Goal: Browse casually: Explore the website without a specific task or goal

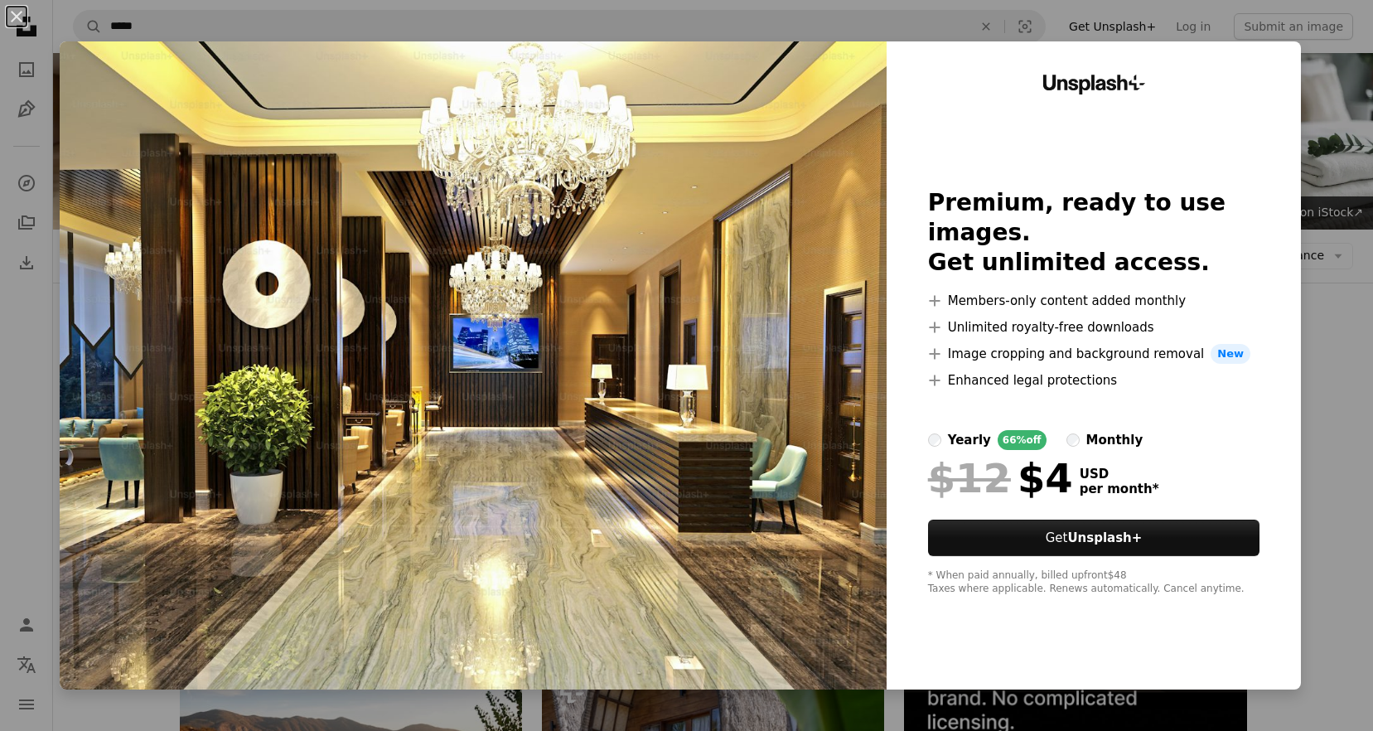
click at [1345, 317] on div "An X shape Unsplash+ Premium, ready to use images. Get unlimited access. A plus…" at bounding box center [686, 365] width 1373 height 731
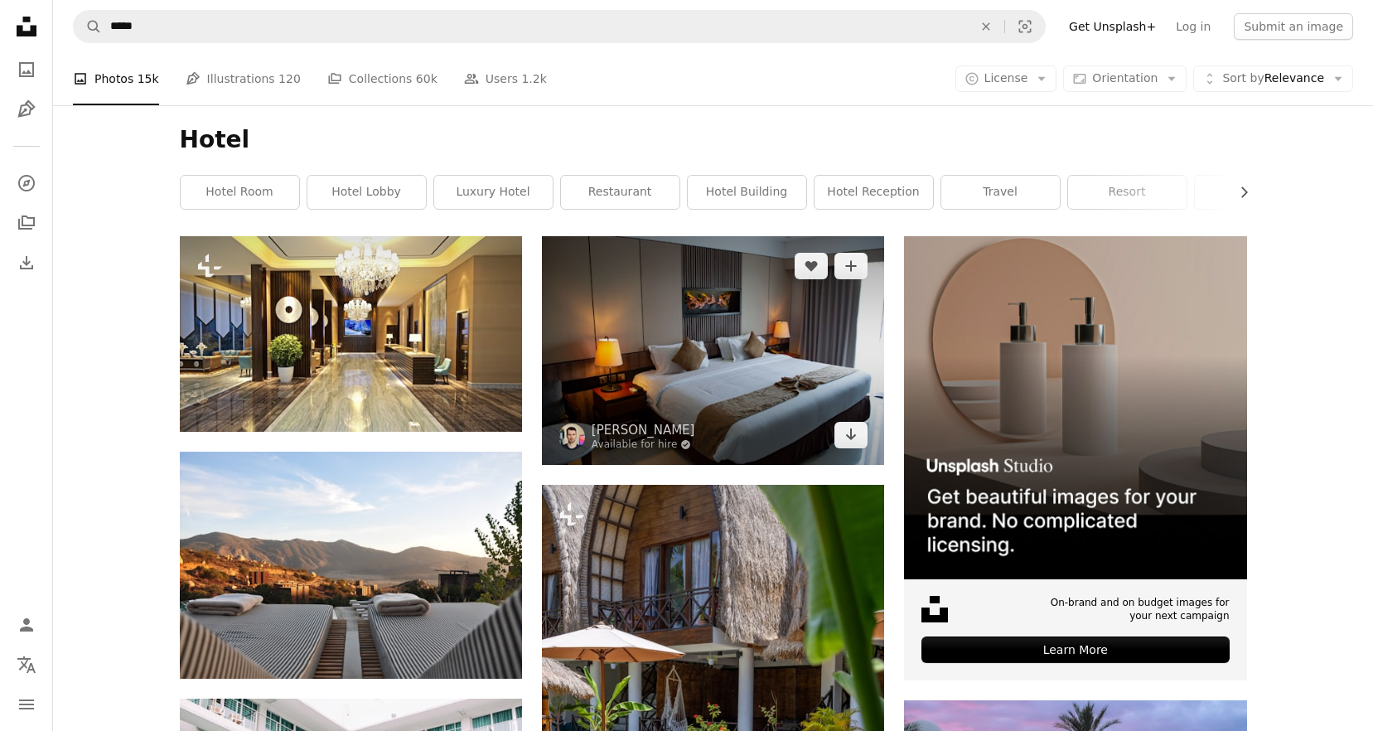
scroll to position [193, 0]
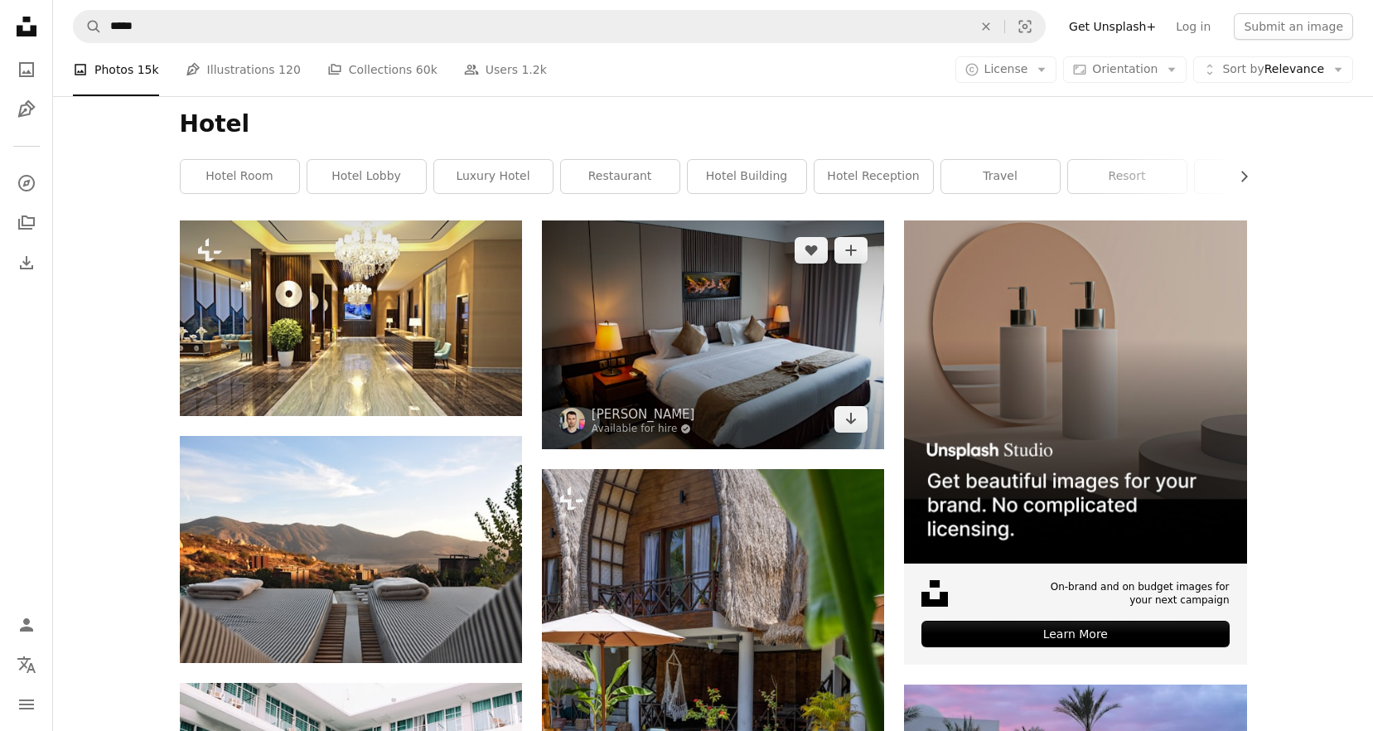
click at [758, 340] on img at bounding box center [713, 334] width 342 height 228
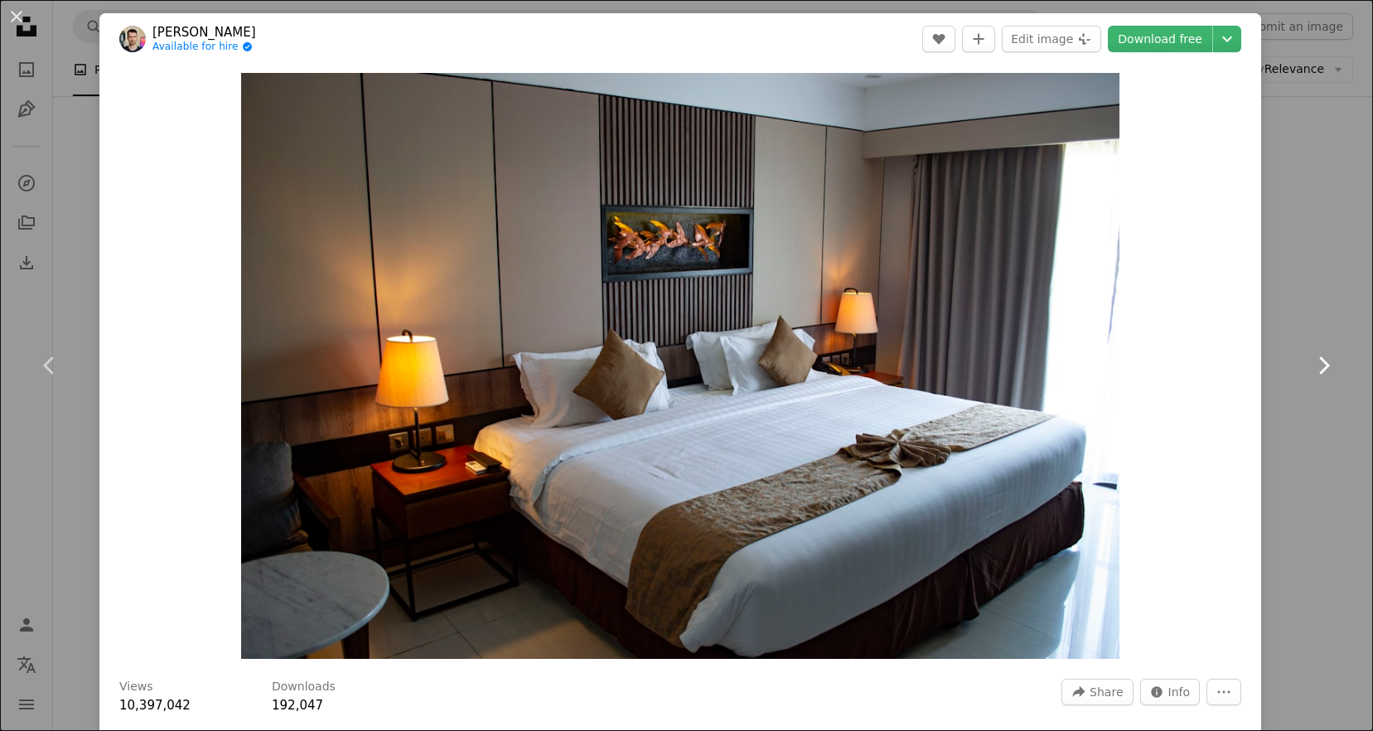
click at [1335, 357] on icon "Chevron right" at bounding box center [1323, 365] width 27 height 27
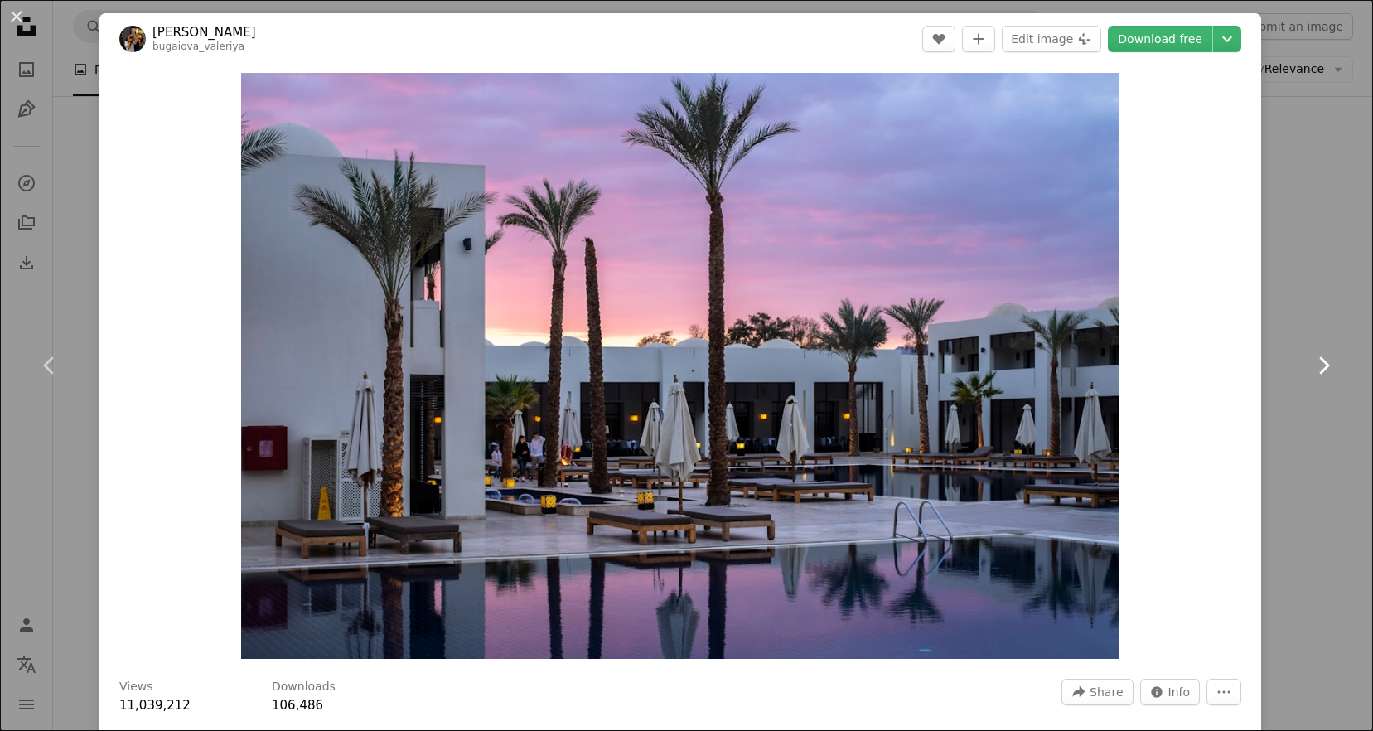
click at [1326, 363] on icon at bounding box center [1324, 364] width 11 height 17
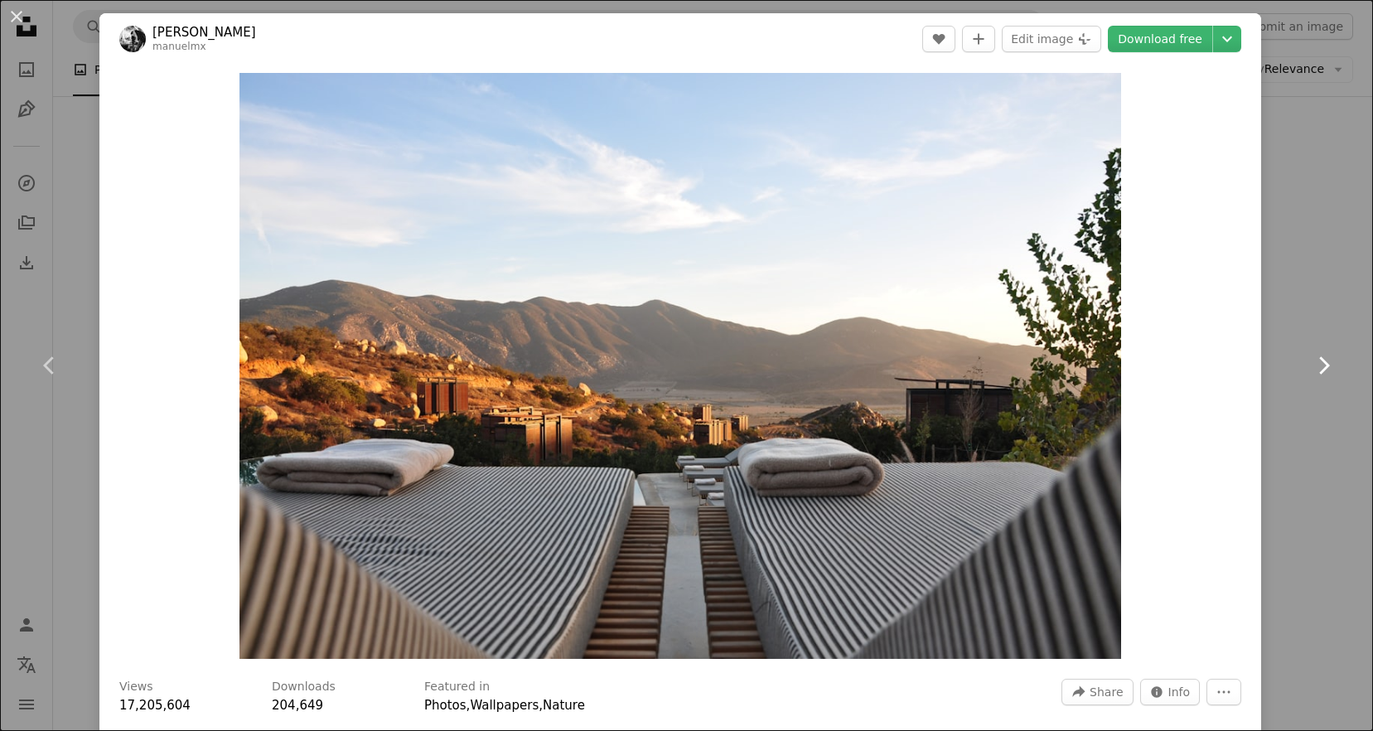
click at [1327, 367] on icon at bounding box center [1324, 364] width 11 height 17
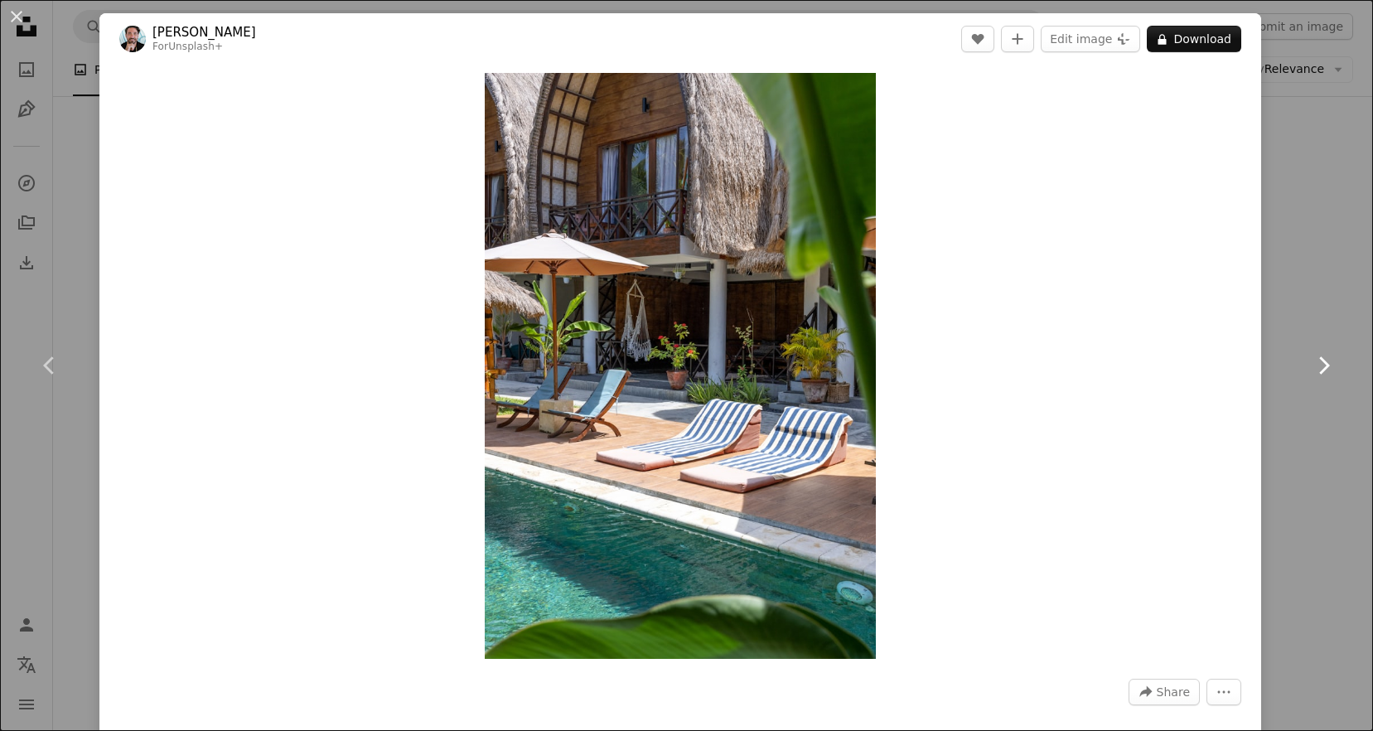
click at [1329, 359] on icon "Chevron right" at bounding box center [1323, 365] width 27 height 27
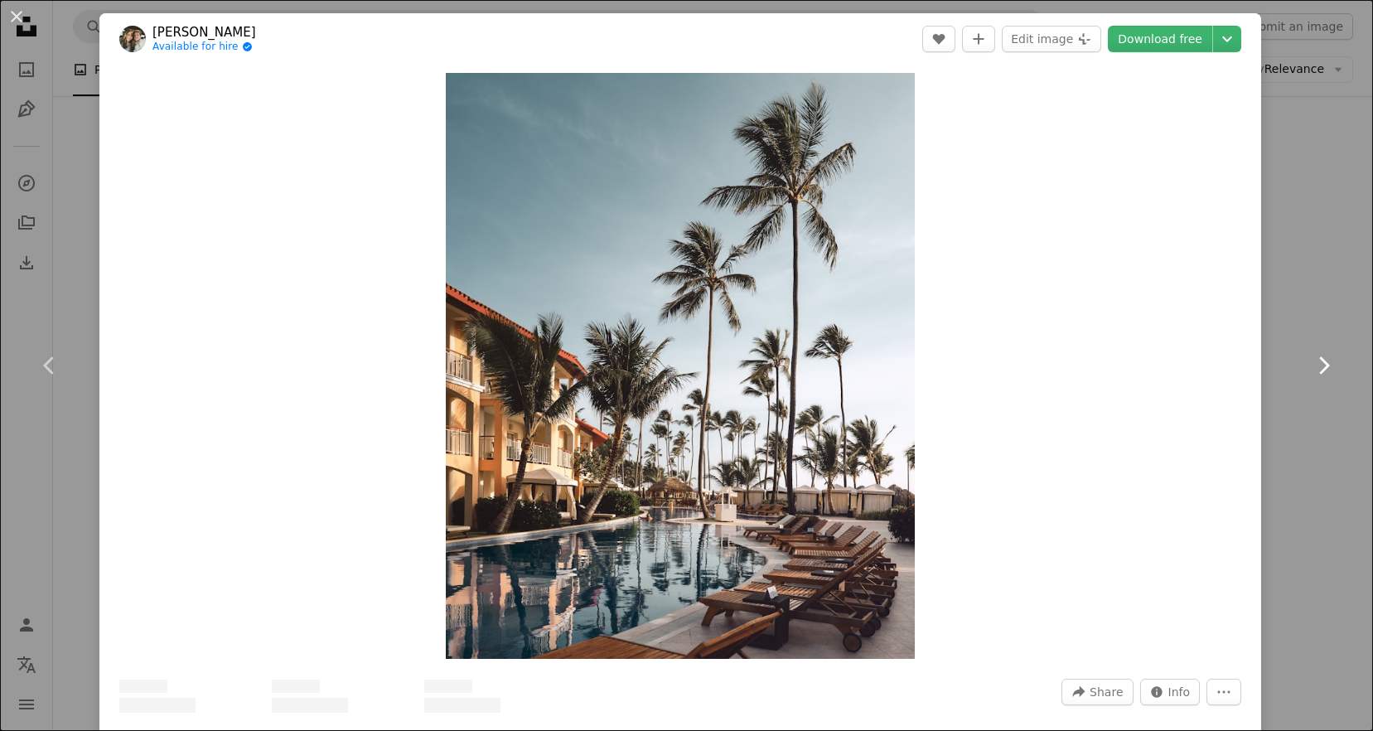
click at [1329, 359] on icon "Chevron right" at bounding box center [1323, 365] width 27 height 27
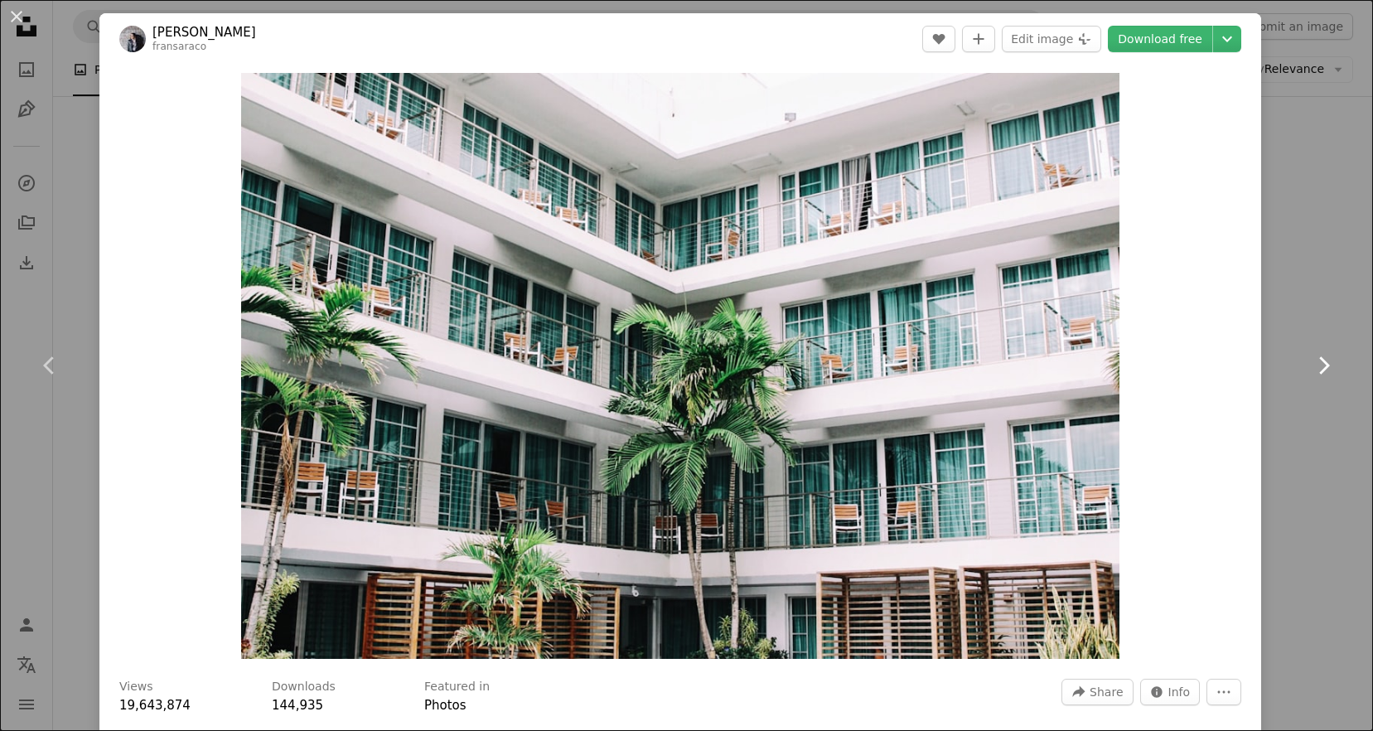
click at [1323, 368] on icon at bounding box center [1324, 364] width 11 height 17
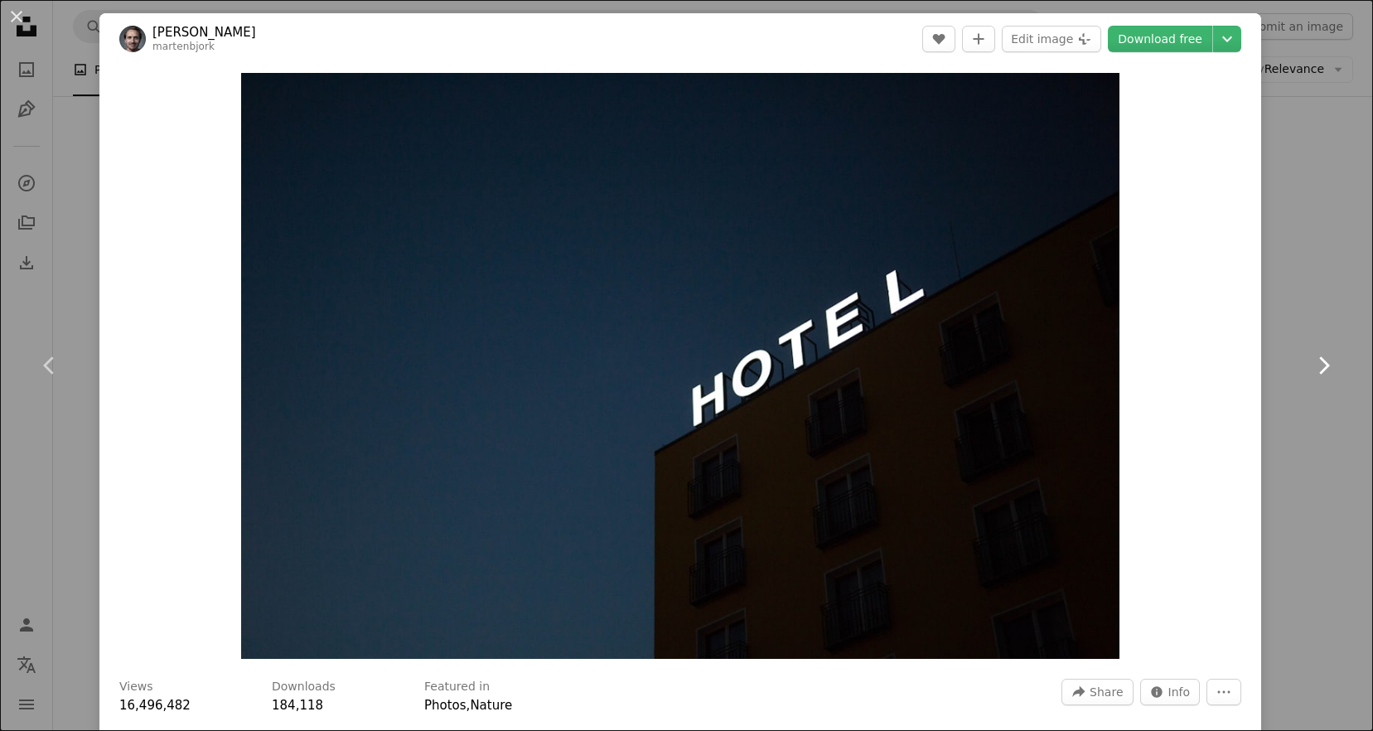
click at [1323, 368] on icon at bounding box center [1324, 364] width 11 height 17
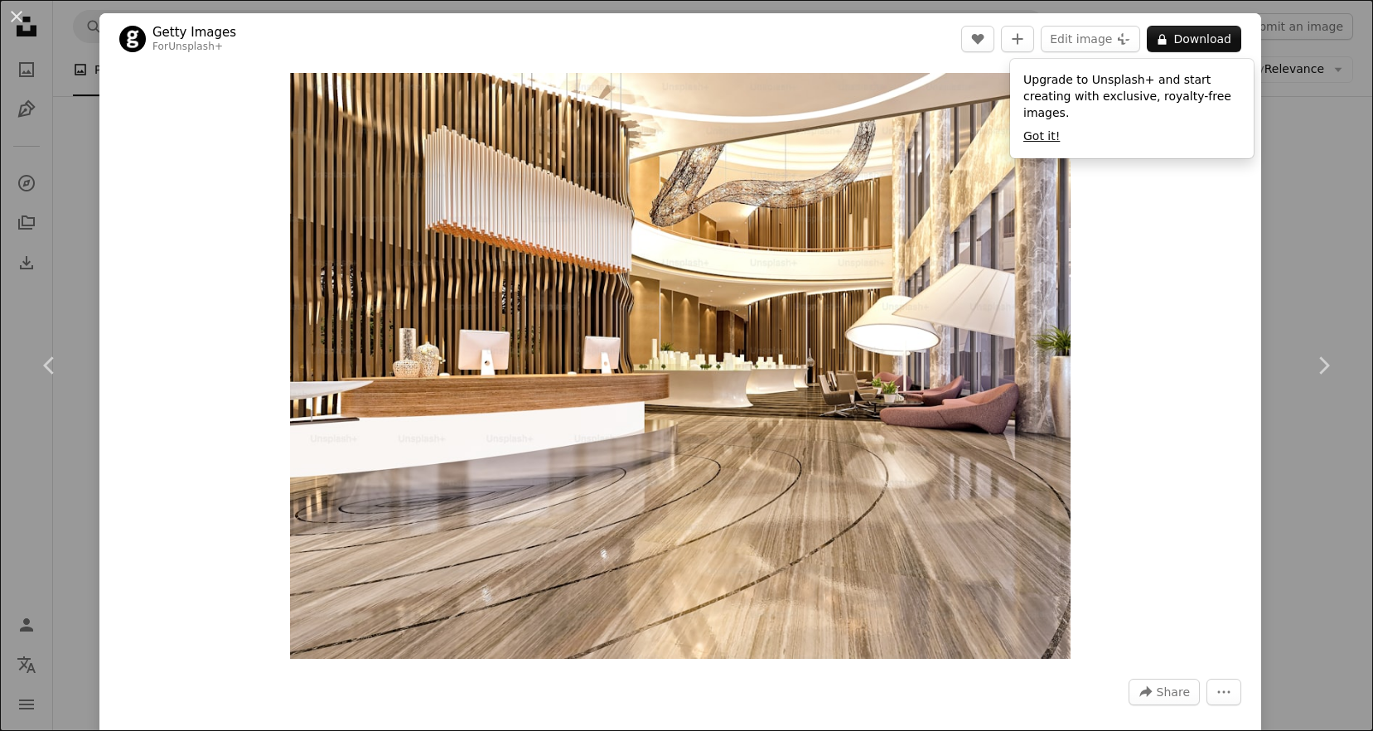
click at [1037, 135] on button "Got it!" at bounding box center [1041, 136] width 36 height 17
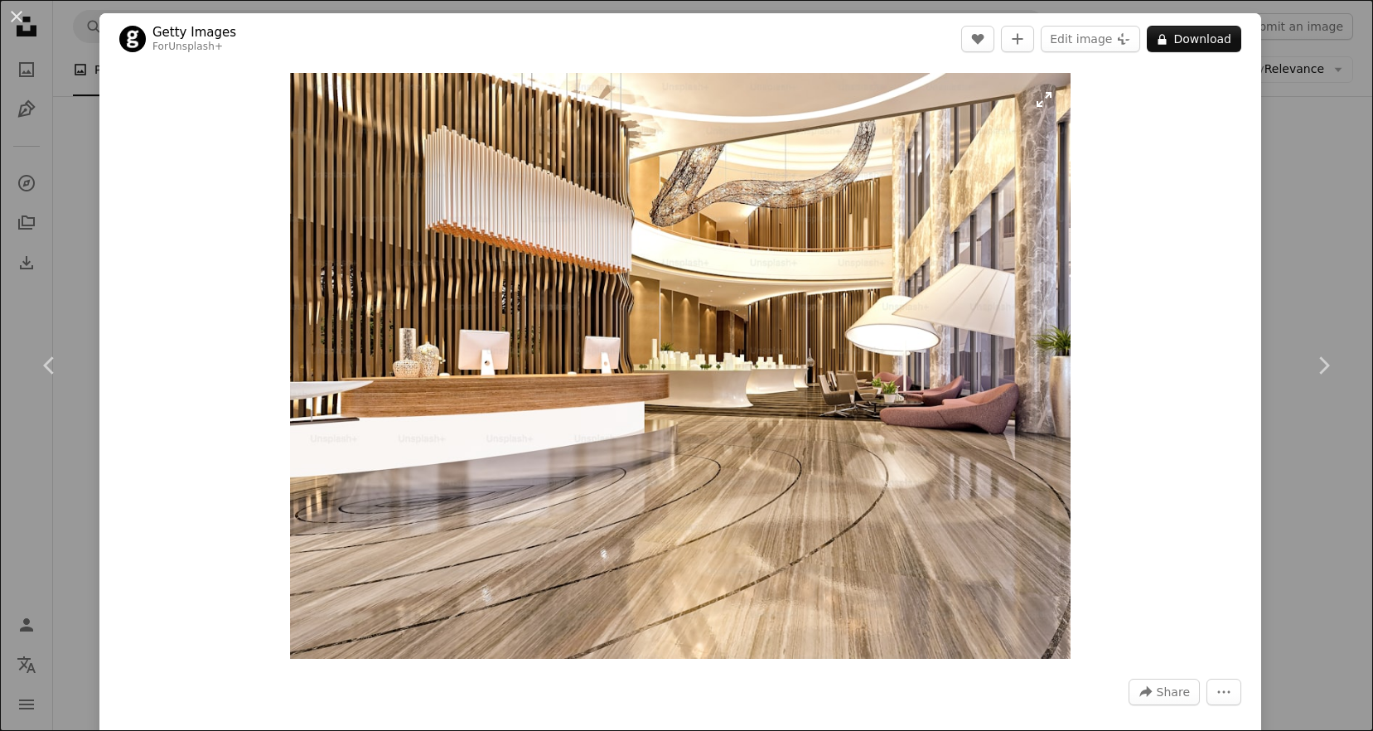
scroll to position [1, 0]
click at [1320, 363] on icon "Chevron right" at bounding box center [1323, 365] width 27 height 27
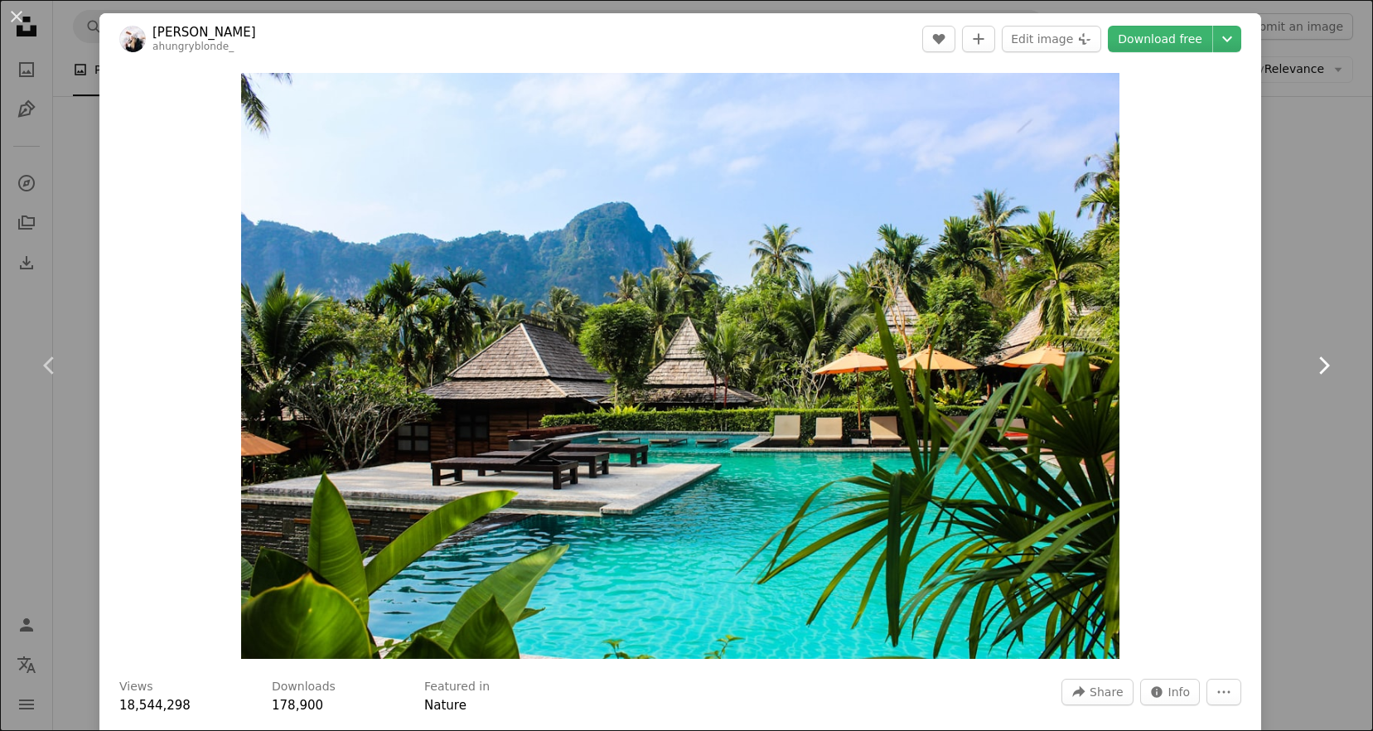
click at [1327, 364] on icon at bounding box center [1324, 364] width 11 height 17
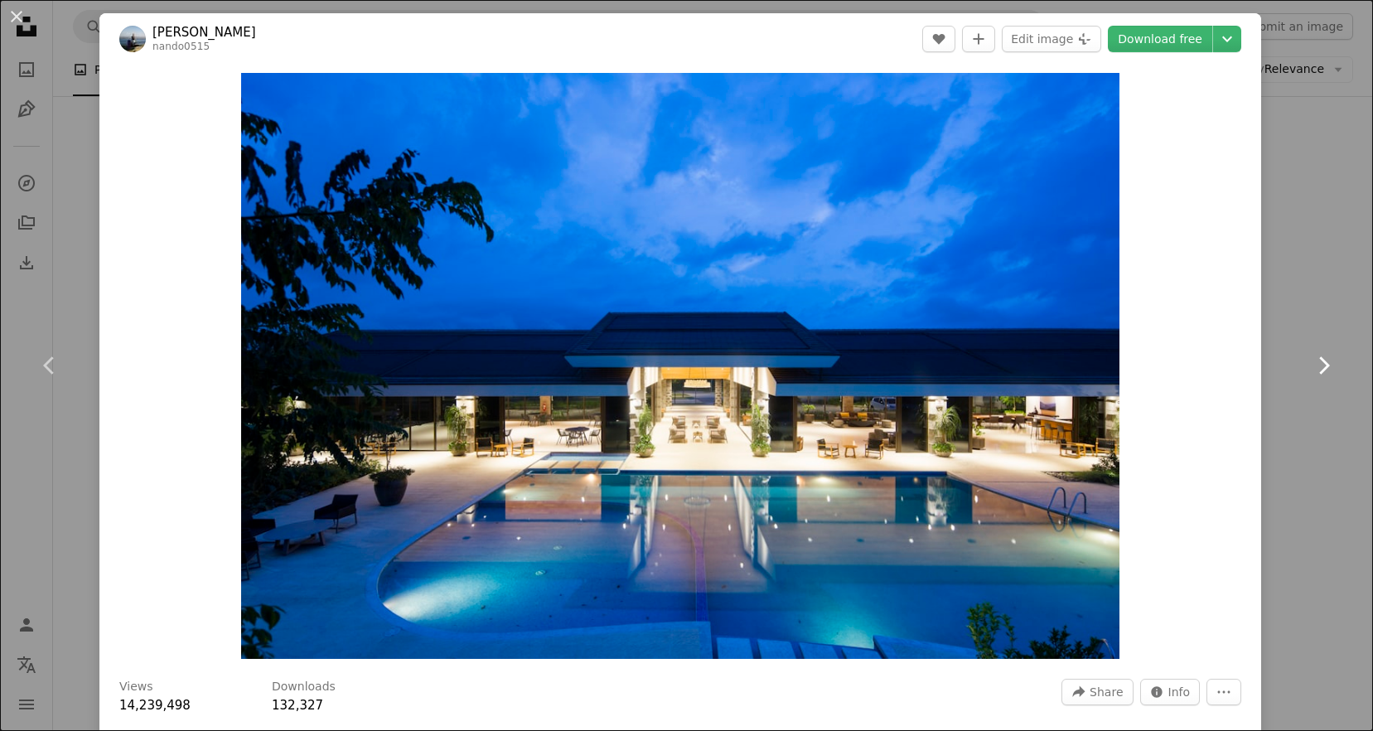
click at [1326, 367] on icon at bounding box center [1324, 364] width 11 height 17
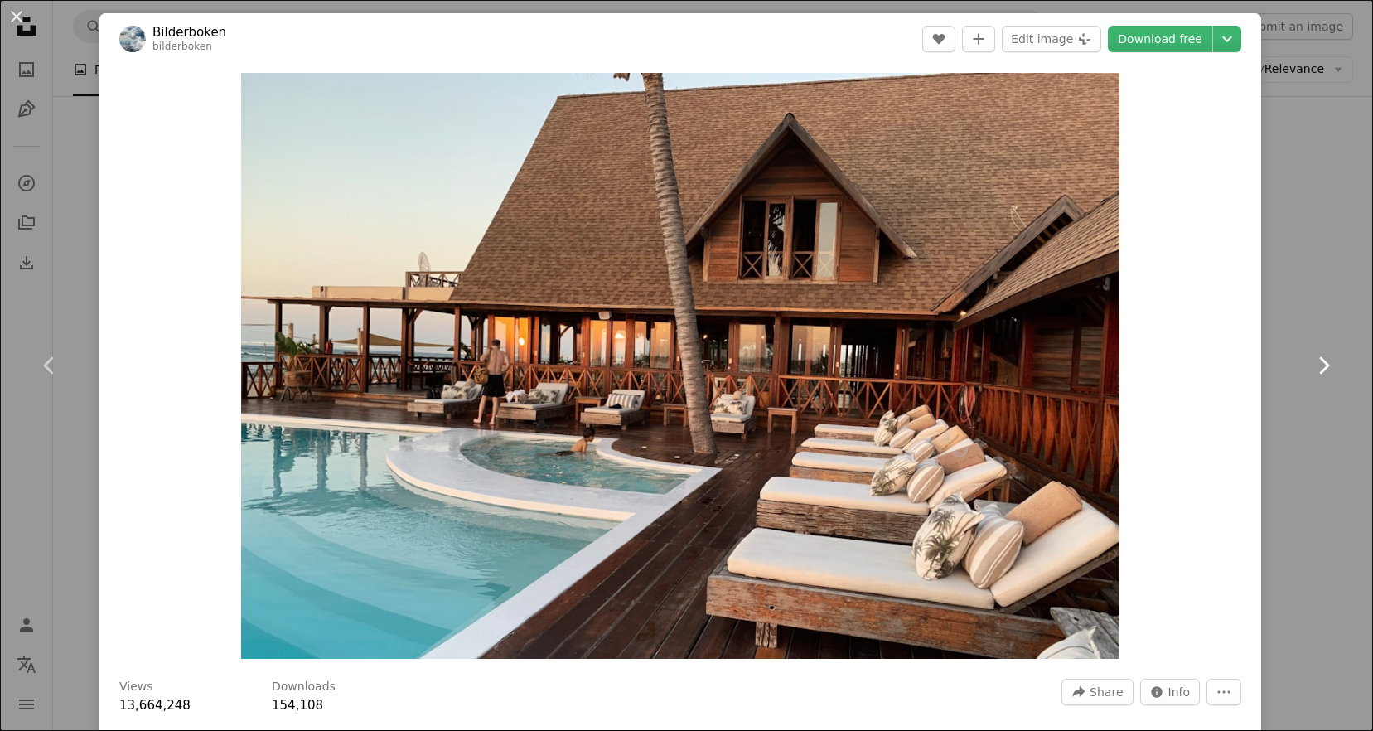
click at [1326, 364] on icon at bounding box center [1324, 364] width 11 height 17
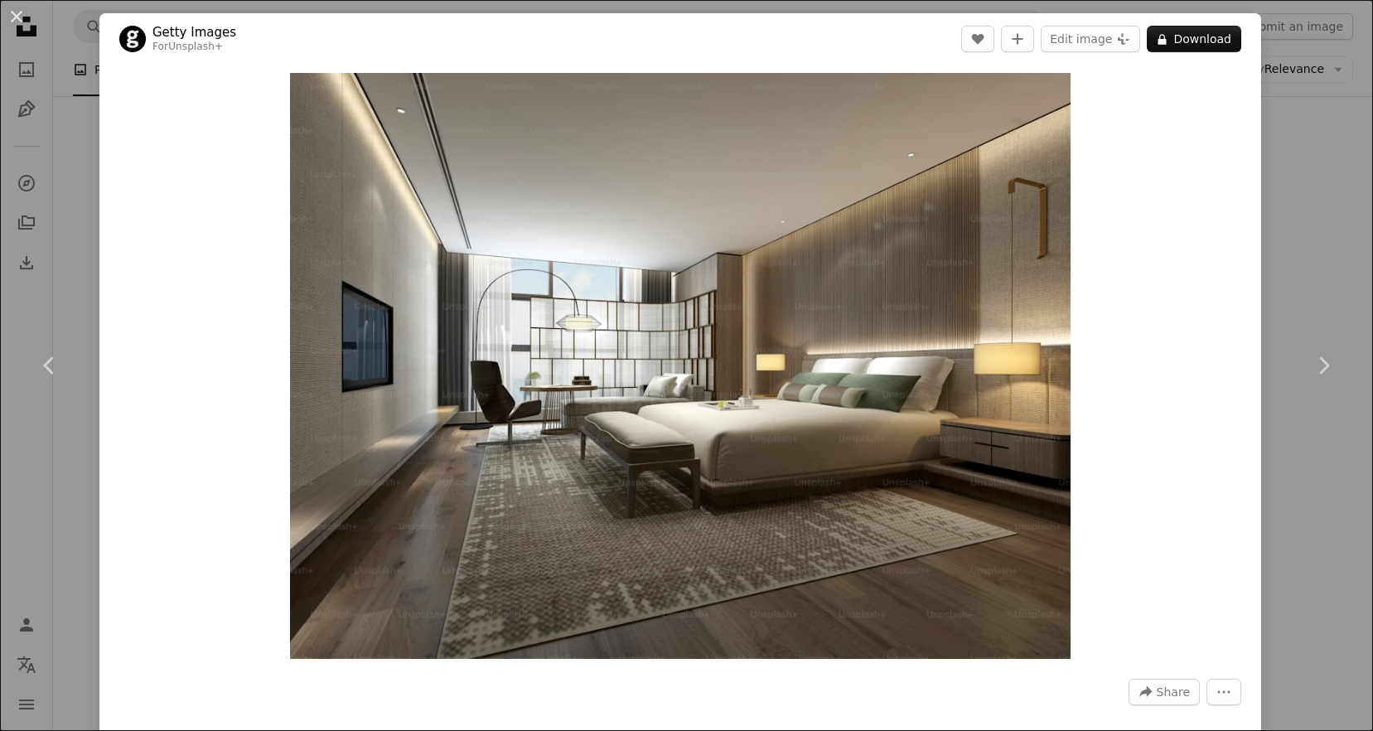
click at [84, 172] on div "An X shape Chevron left Chevron right Getty Images For Unsplash+ A heart A plus…" at bounding box center [686, 365] width 1373 height 731
